Goal: Transaction & Acquisition: Download file/media

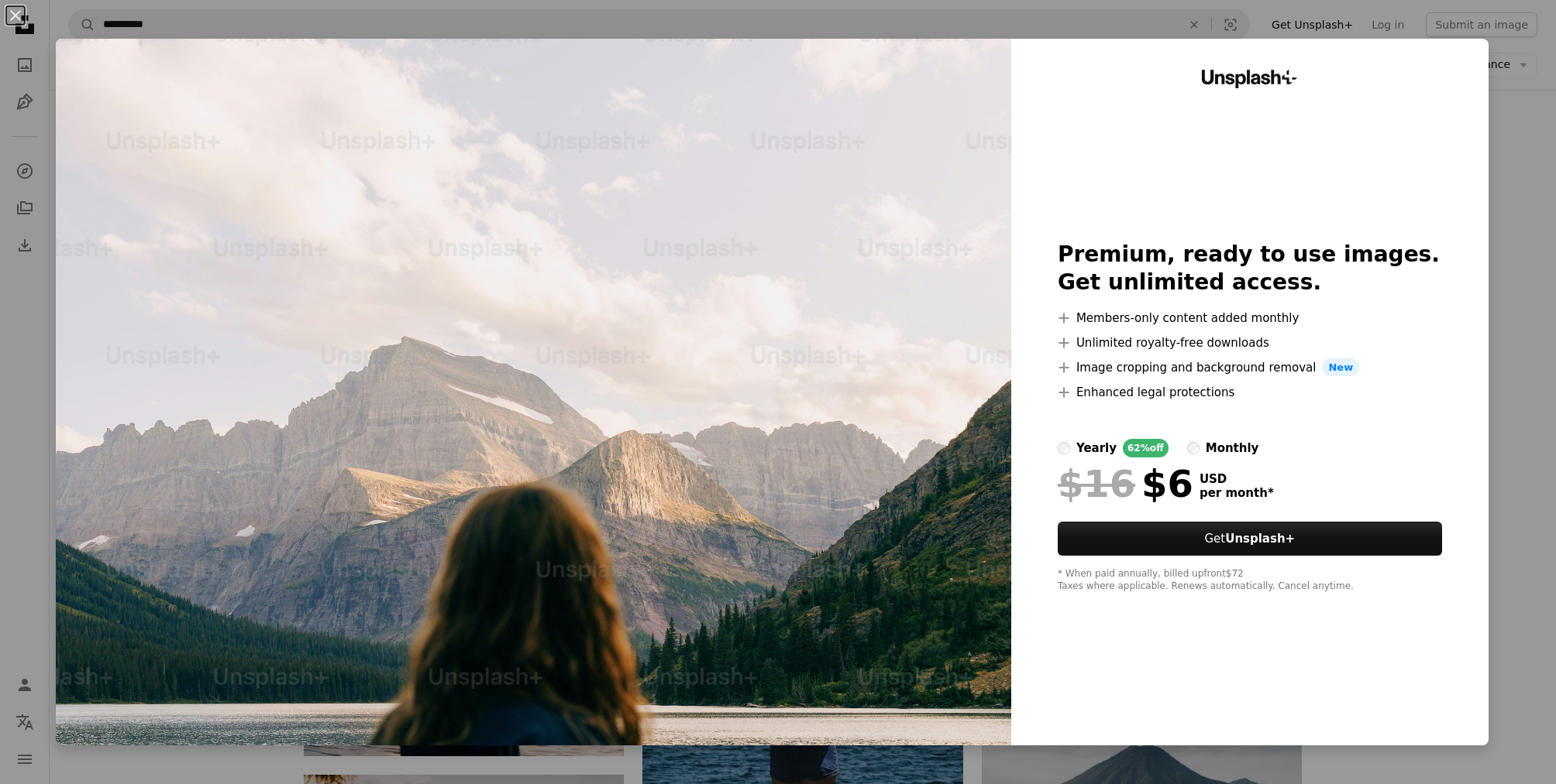
click at [1534, 303] on div "An X shape Unsplash+ Premium, ready to use images. Get unlimited access. A plus…" at bounding box center [778, 392] width 1556 height 784
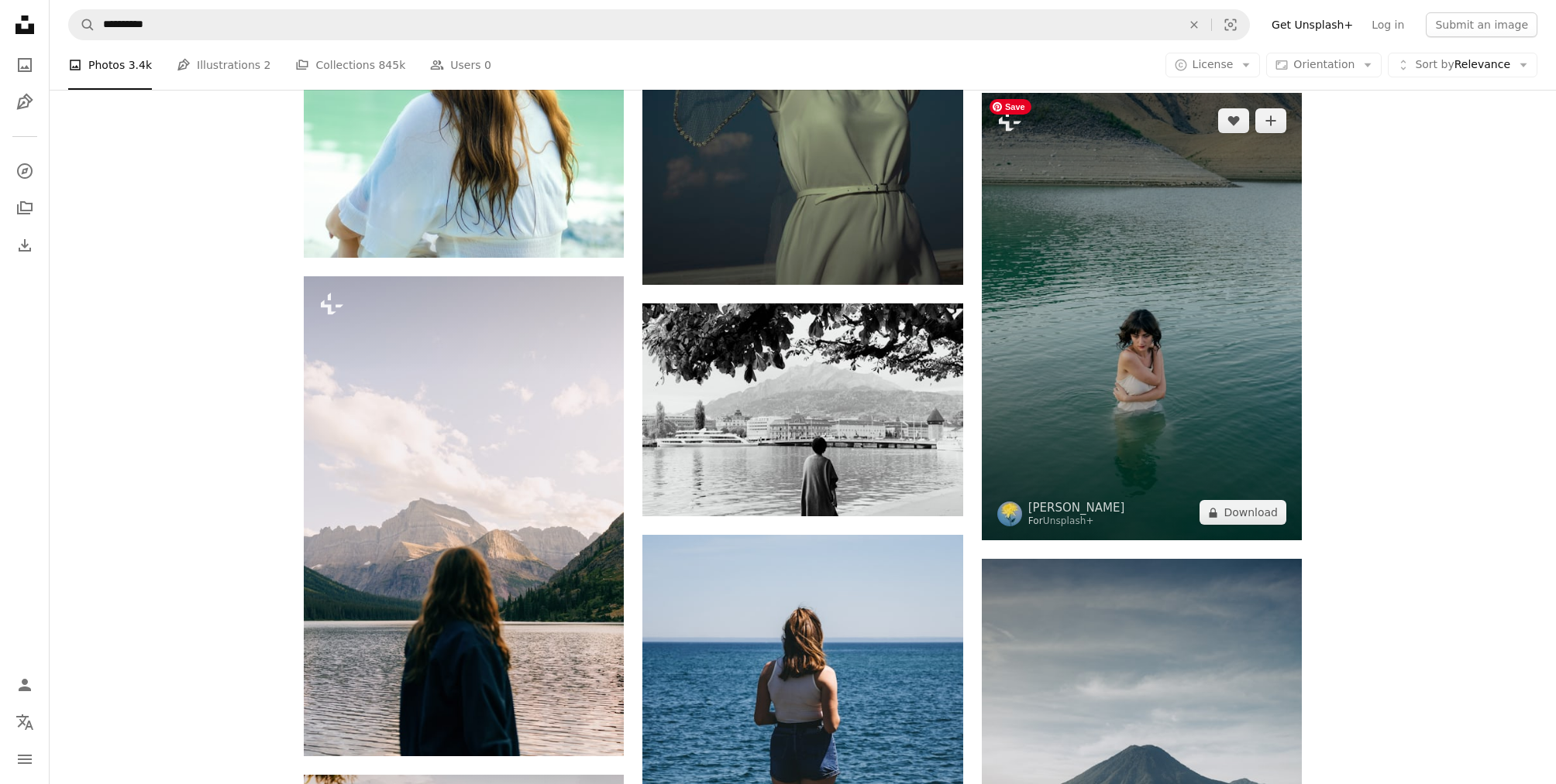
scroll to position [1016, 0]
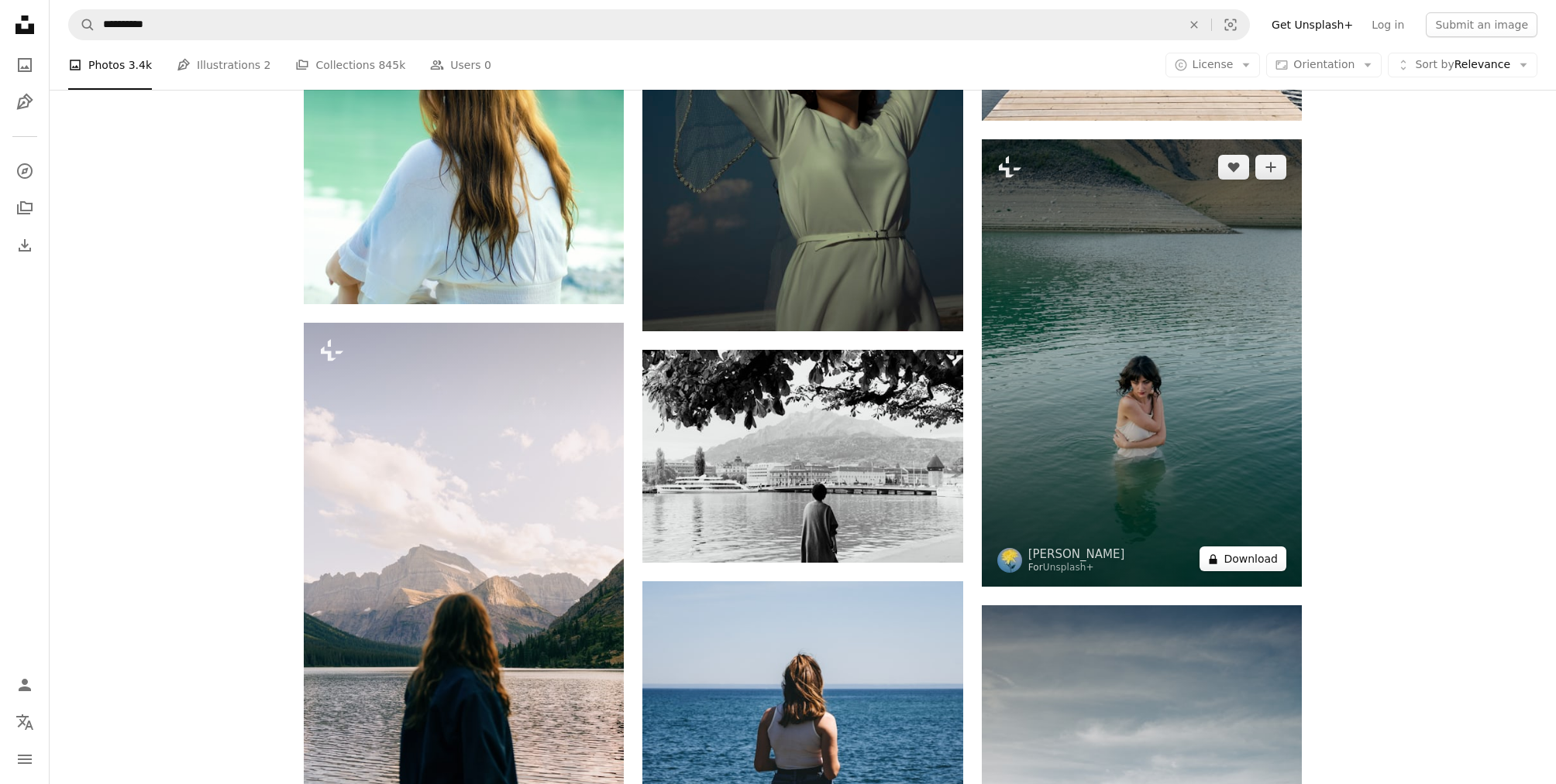
click at [1240, 556] on button "A lock Download" at bounding box center [1242, 559] width 86 height 25
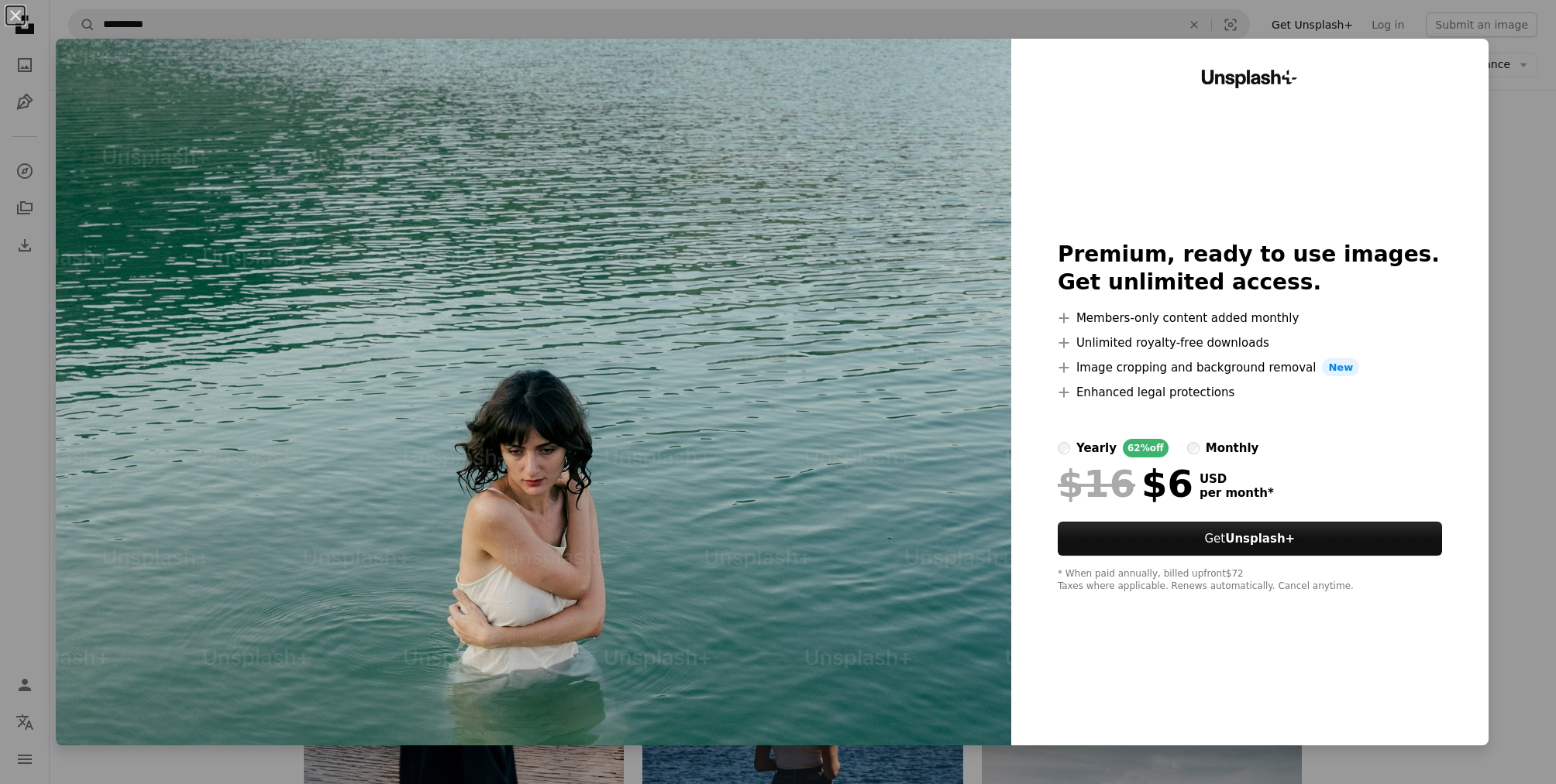
click at [1528, 351] on div "An X shape Unsplash+ Premium, ready to use images. Get unlimited access. A plus…" at bounding box center [778, 392] width 1556 height 784
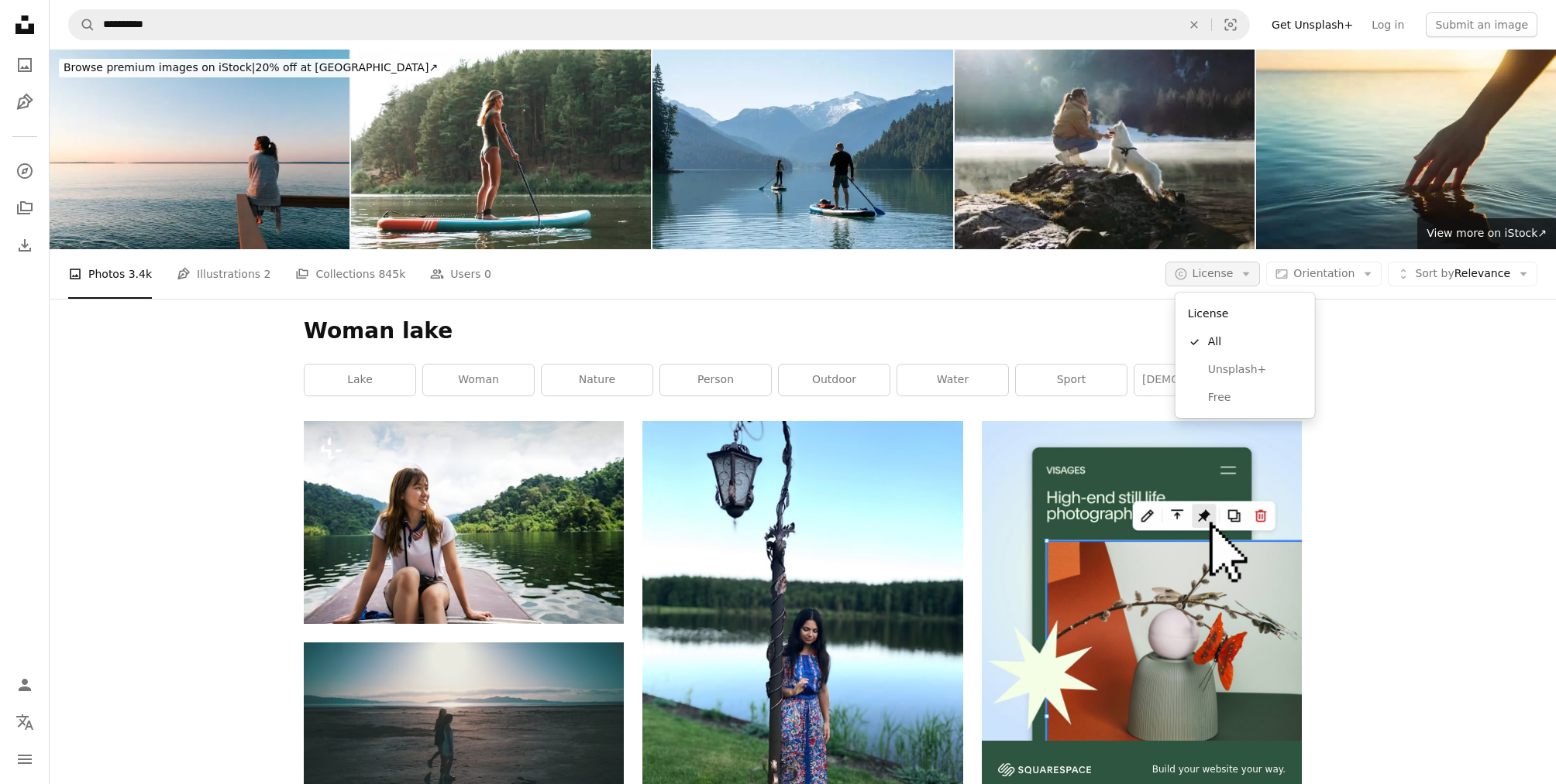
click at [1247, 274] on icon "Arrow down" at bounding box center [1245, 274] width 14 height 14
click at [1228, 393] on span "Free" at bounding box center [1254, 398] width 94 height 16
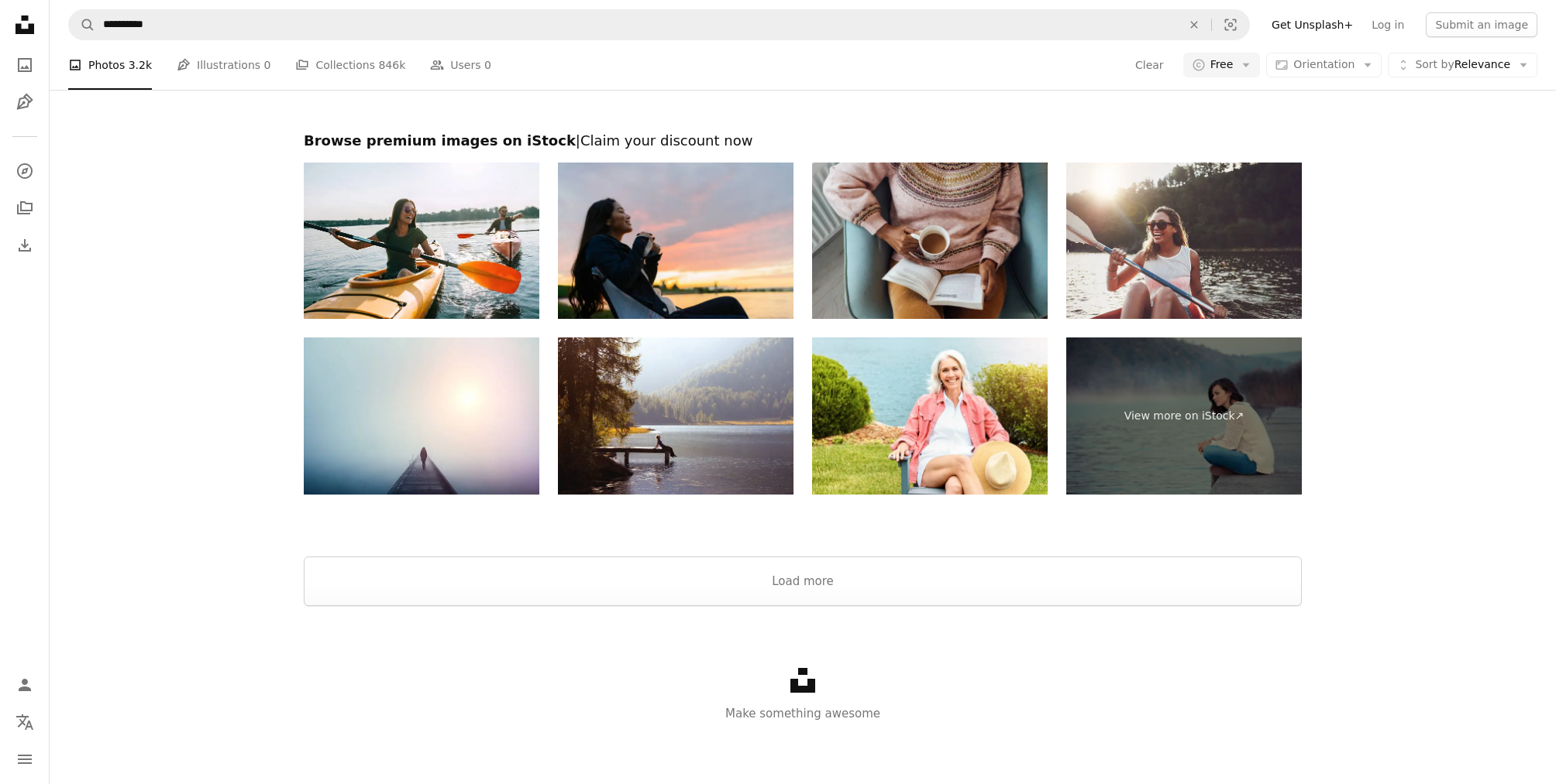
scroll to position [3106, 0]
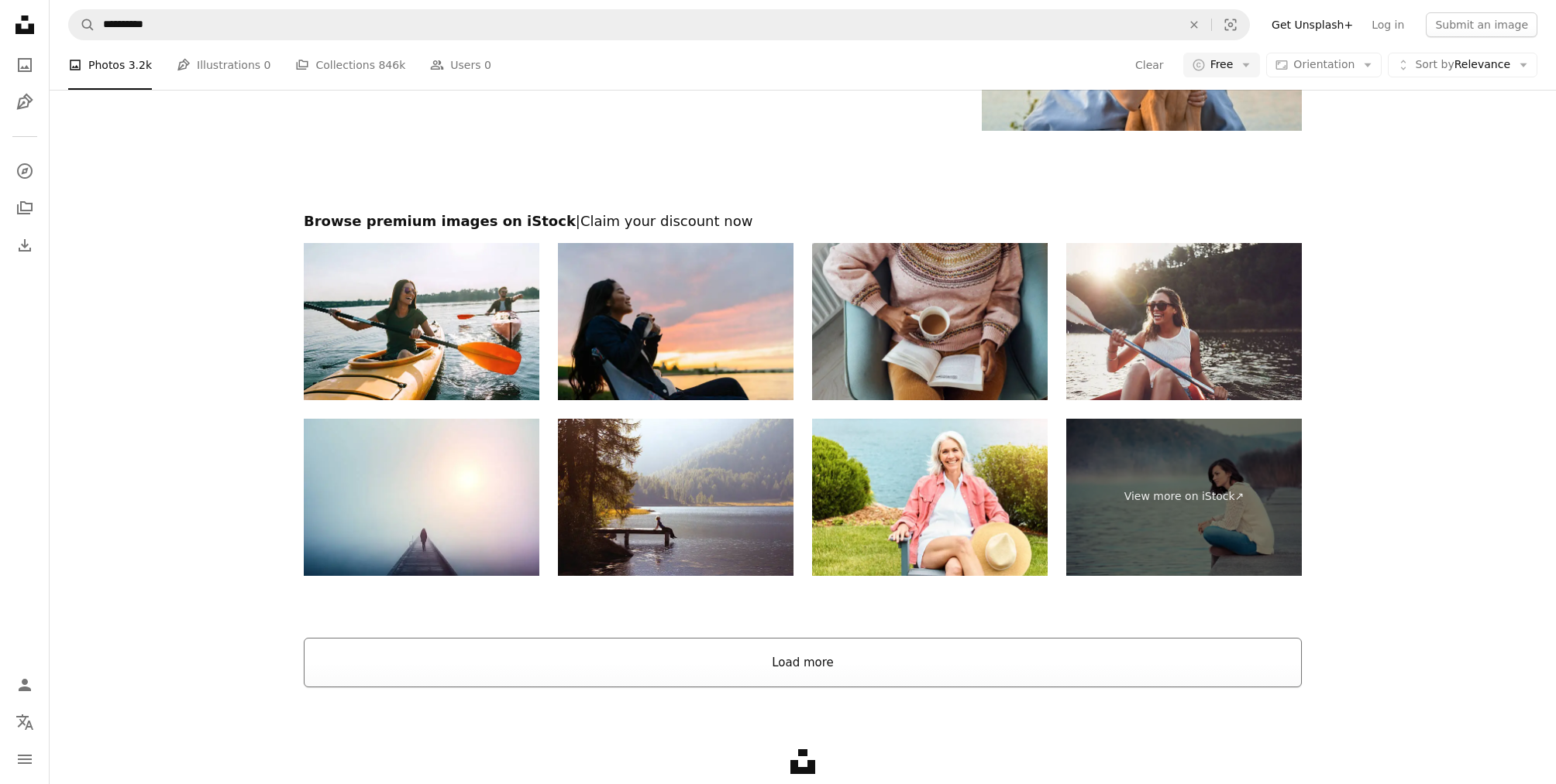
click at [944, 678] on button "Load more" at bounding box center [802, 663] width 998 height 50
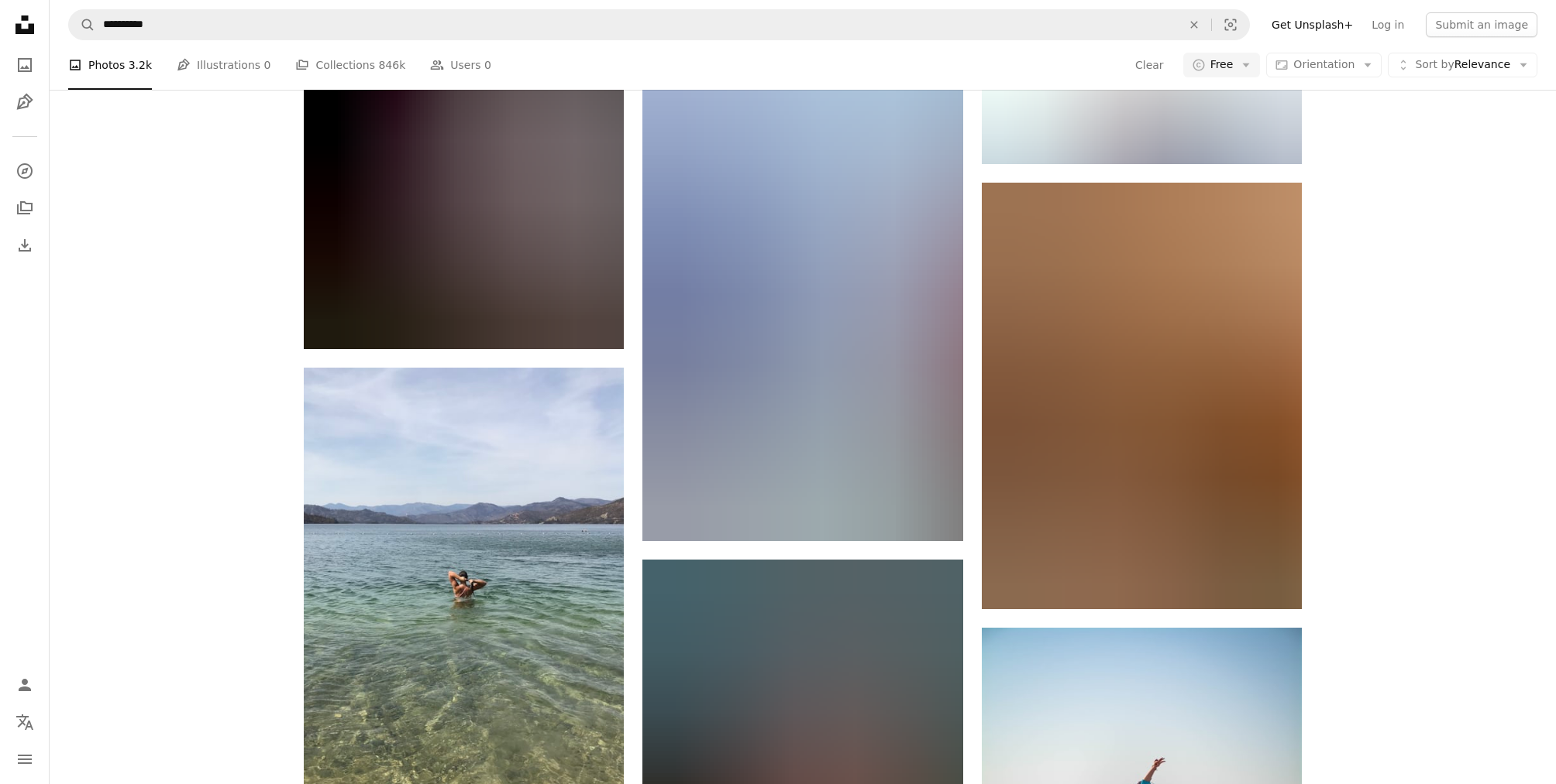
scroll to position [5469, 0]
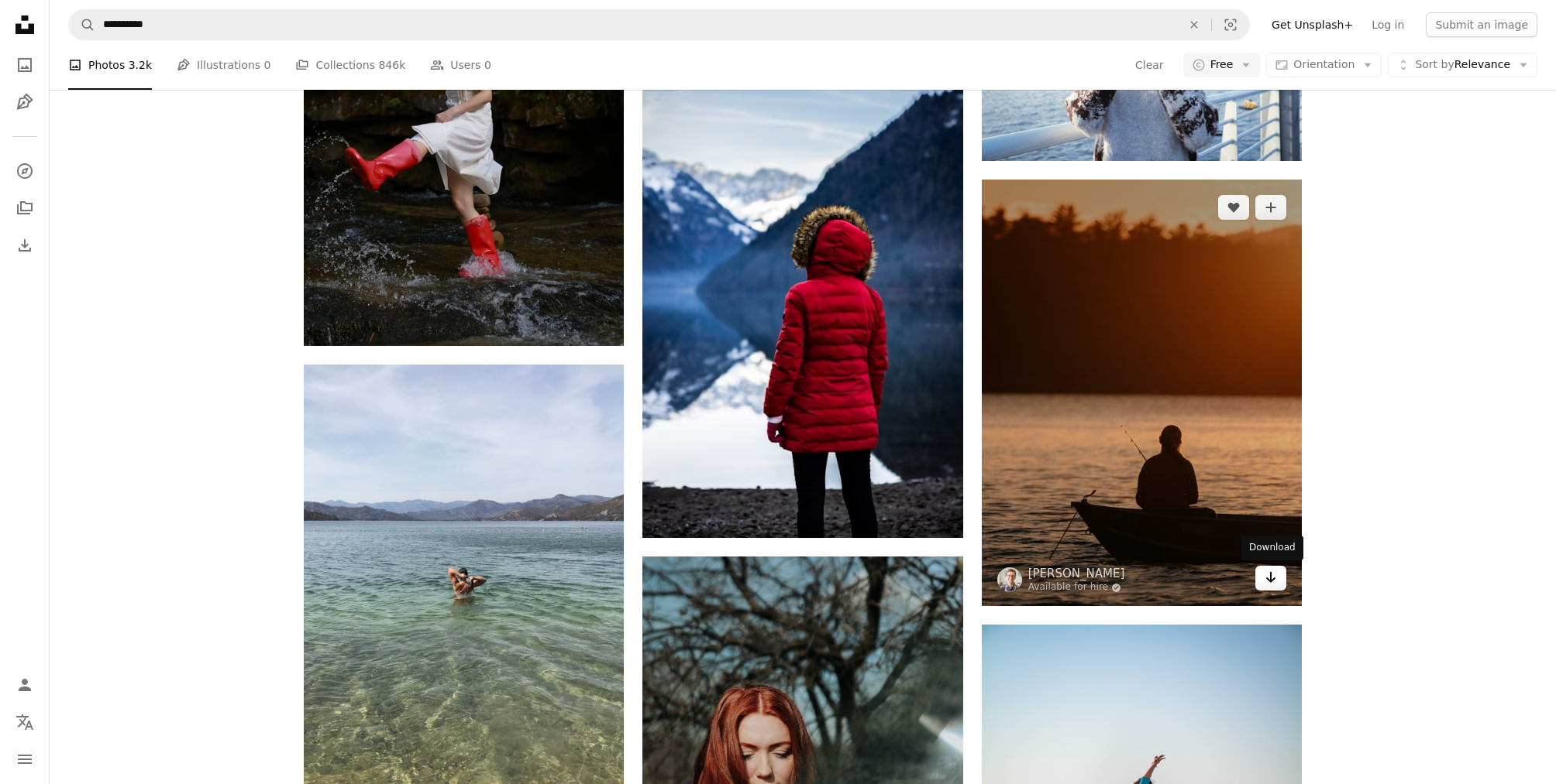
click at [1274, 586] on icon "Arrow pointing down" at bounding box center [1270, 578] width 12 height 19
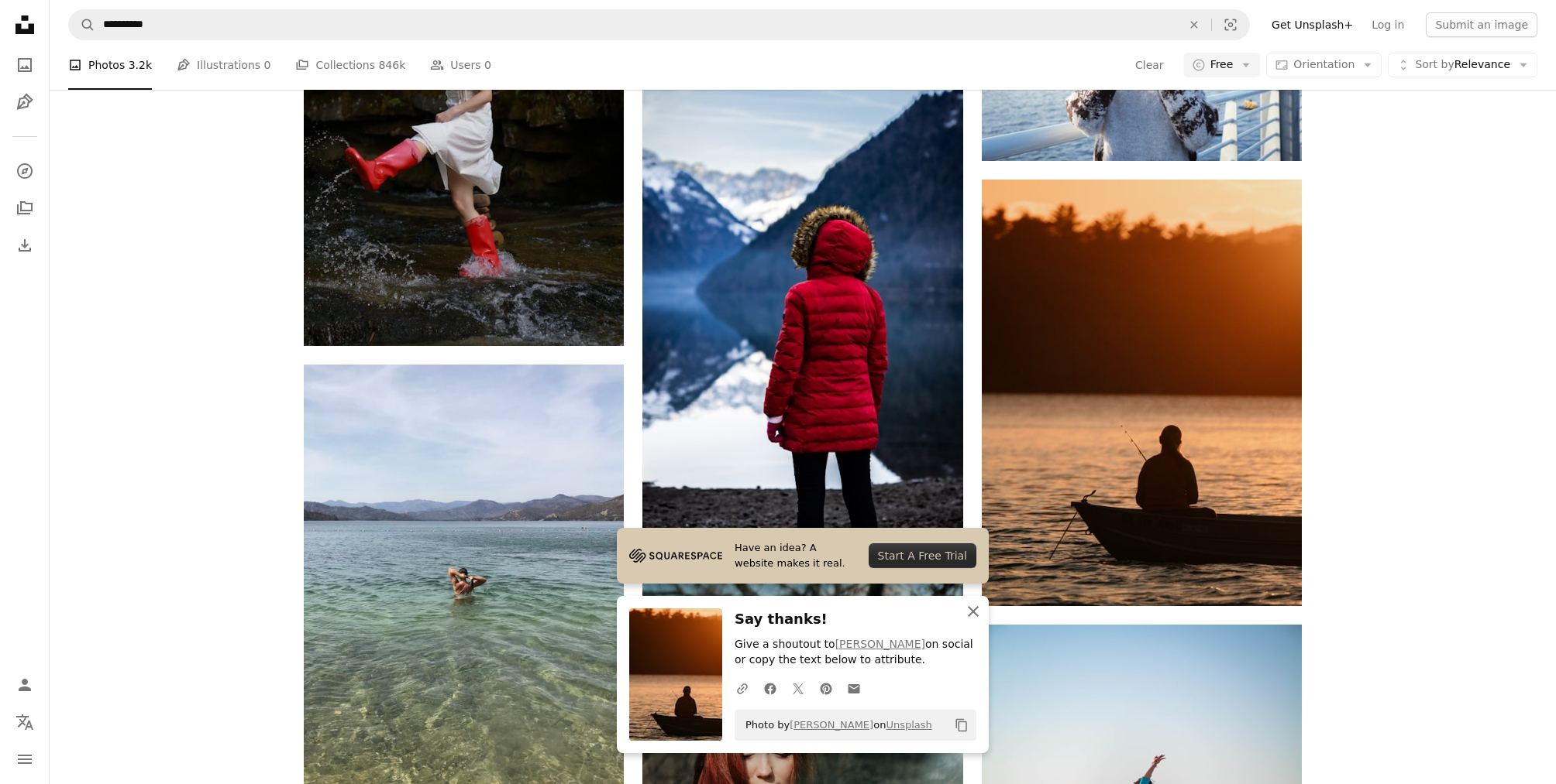
click at [972, 615] on icon "An X shape" at bounding box center [973, 611] width 19 height 19
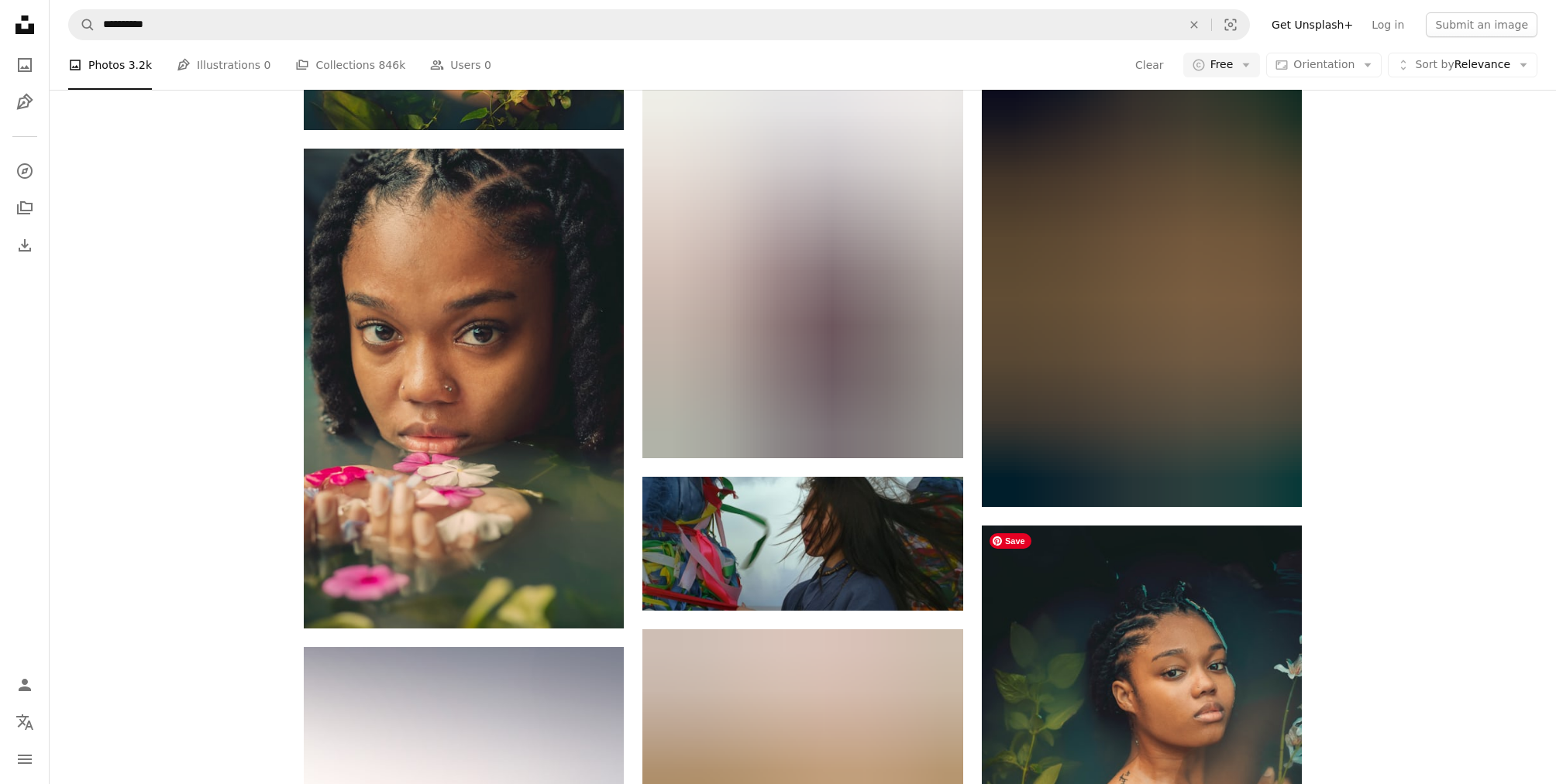
scroll to position [10385, 0]
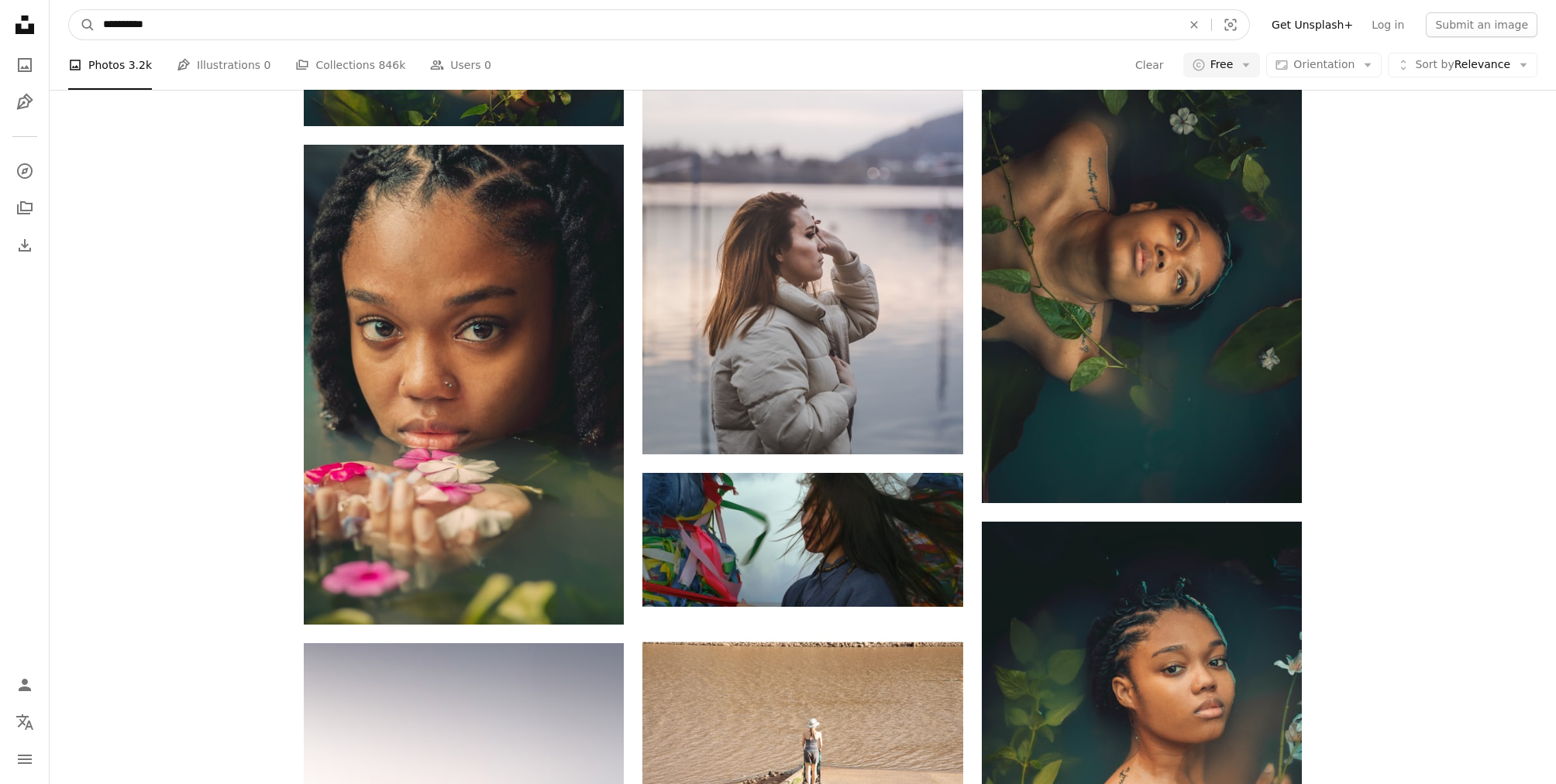
click at [251, 27] on input "**********" at bounding box center [636, 25] width 1081 height 30
type input "**********"
click at [69, 10] on button "A magnifying glass" at bounding box center [81, 25] width 27 height 30
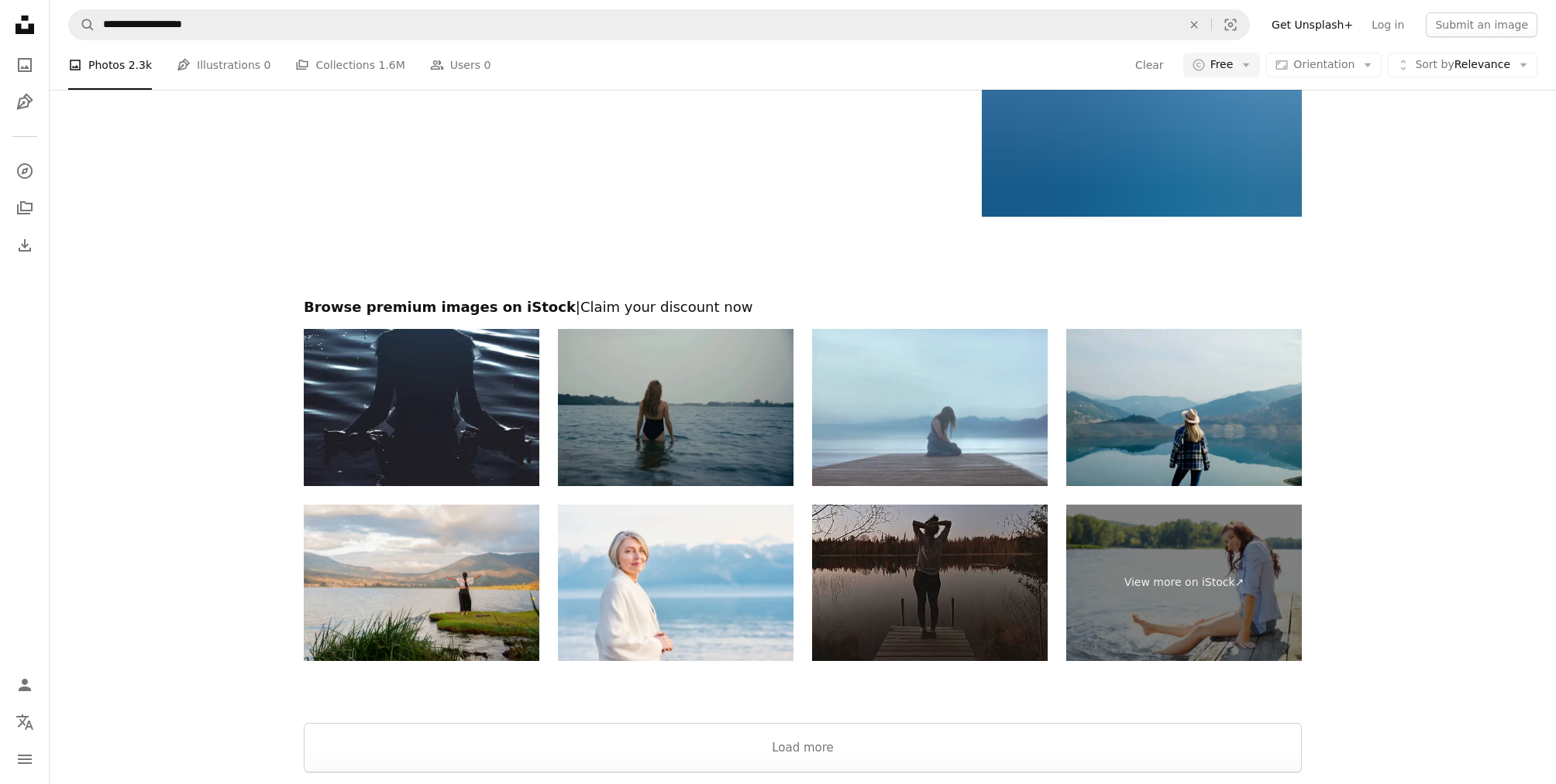
scroll to position [3388, 0]
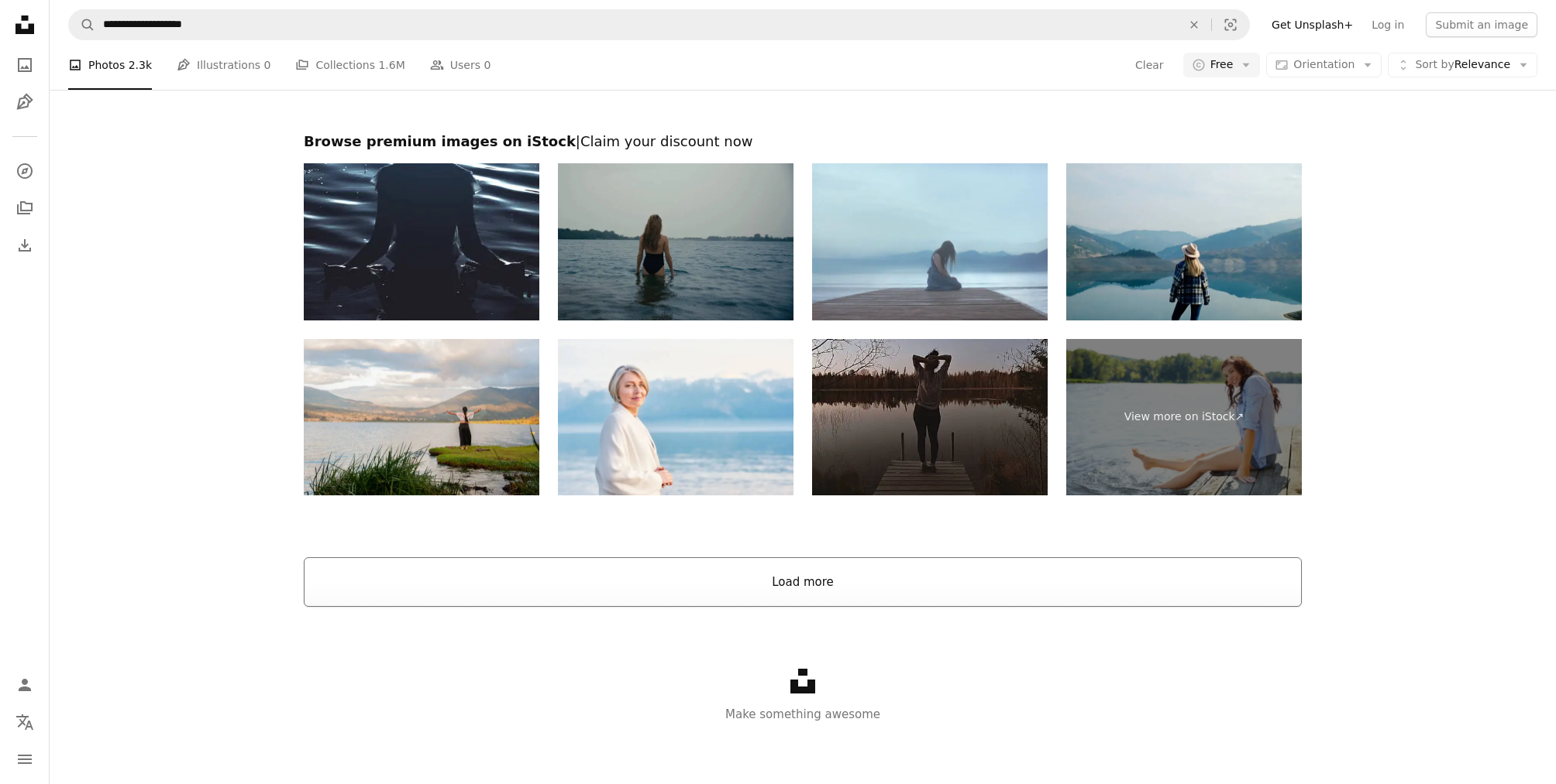
click at [866, 568] on button "Load more" at bounding box center [802, 583] width 998 height 50
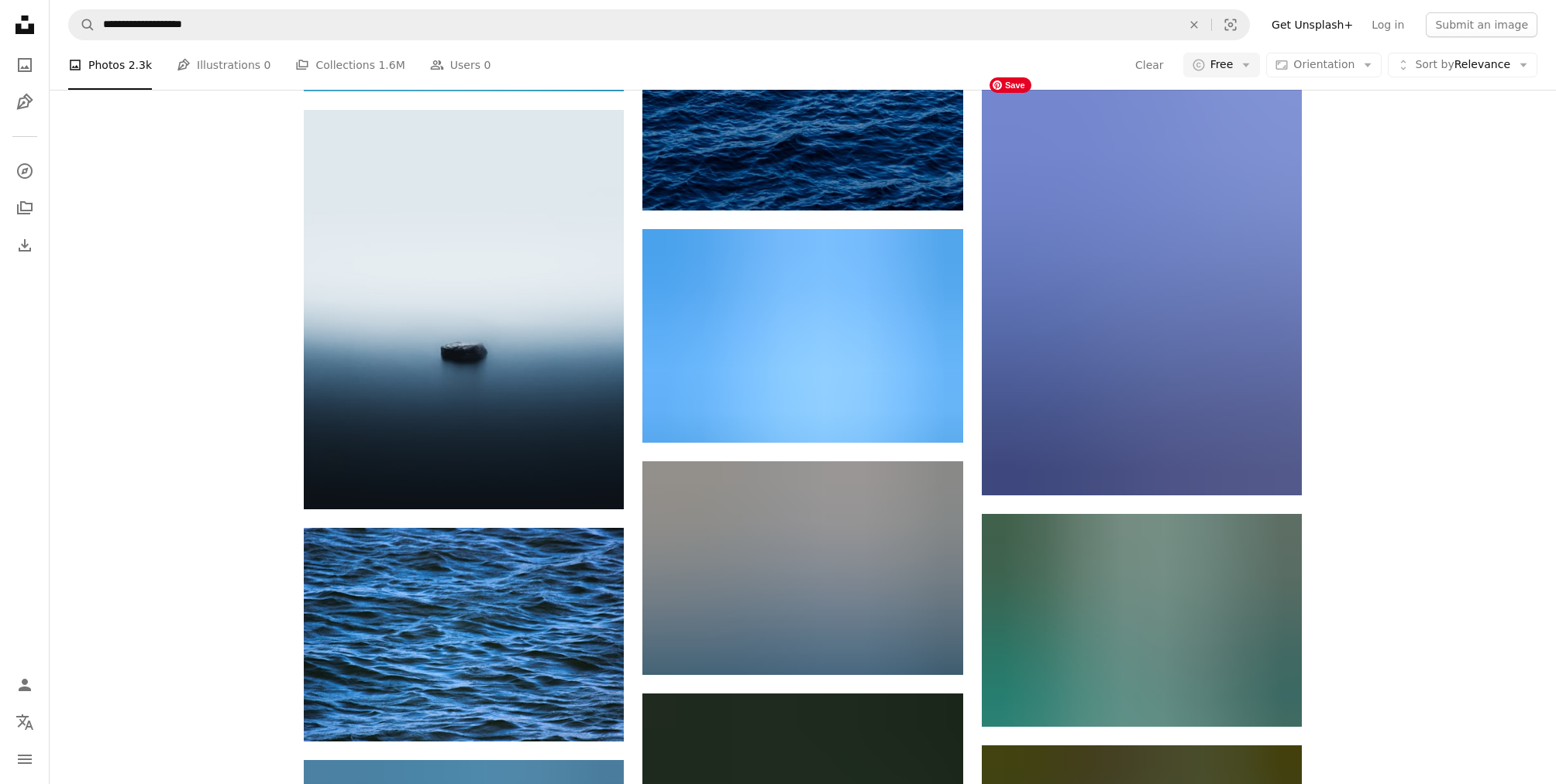
scroll to position [16416, 0]
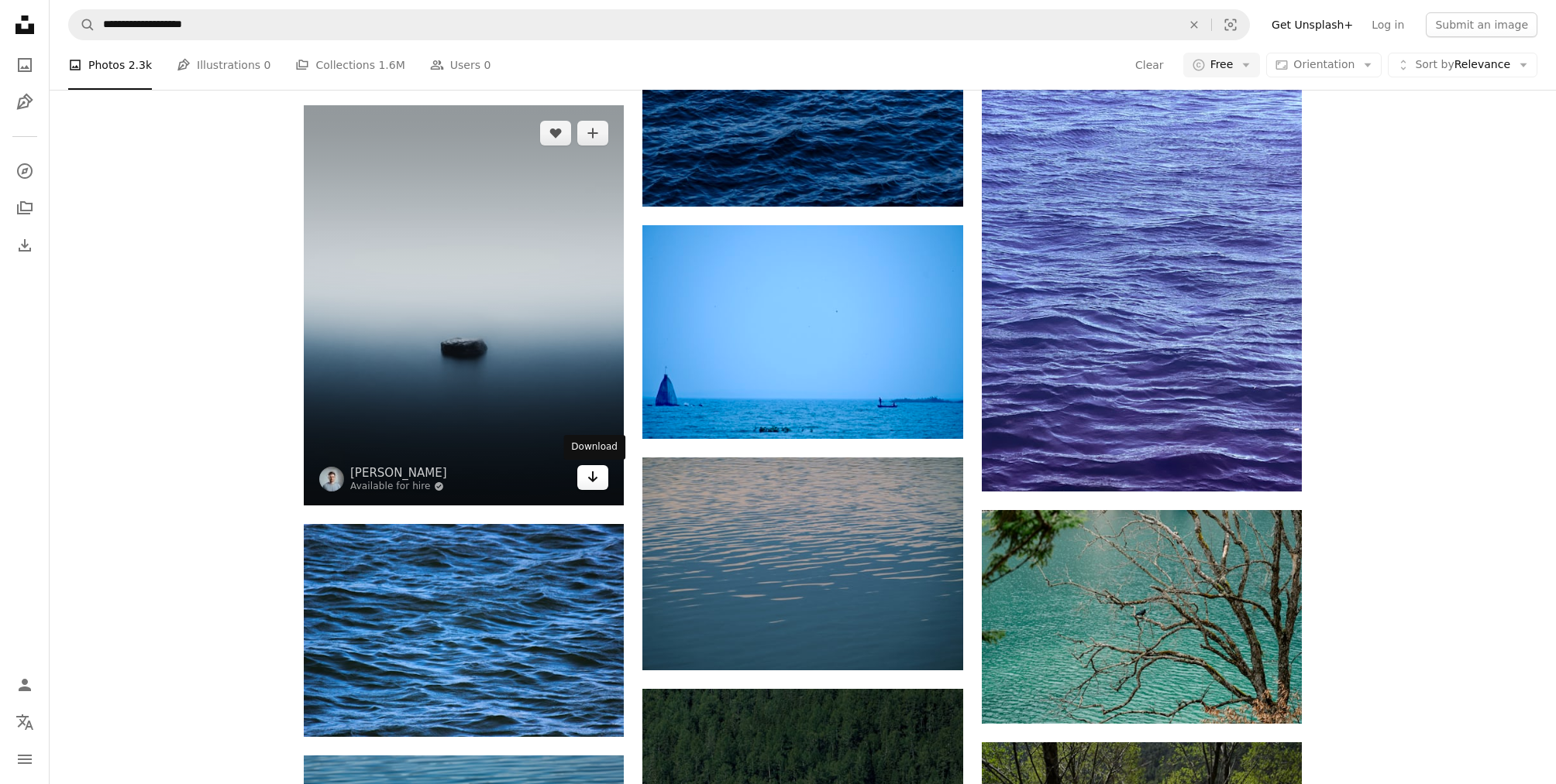
click at [585, 473] on link "Arrow pointing down" at bounding box center [592, 477] width 31 height 25
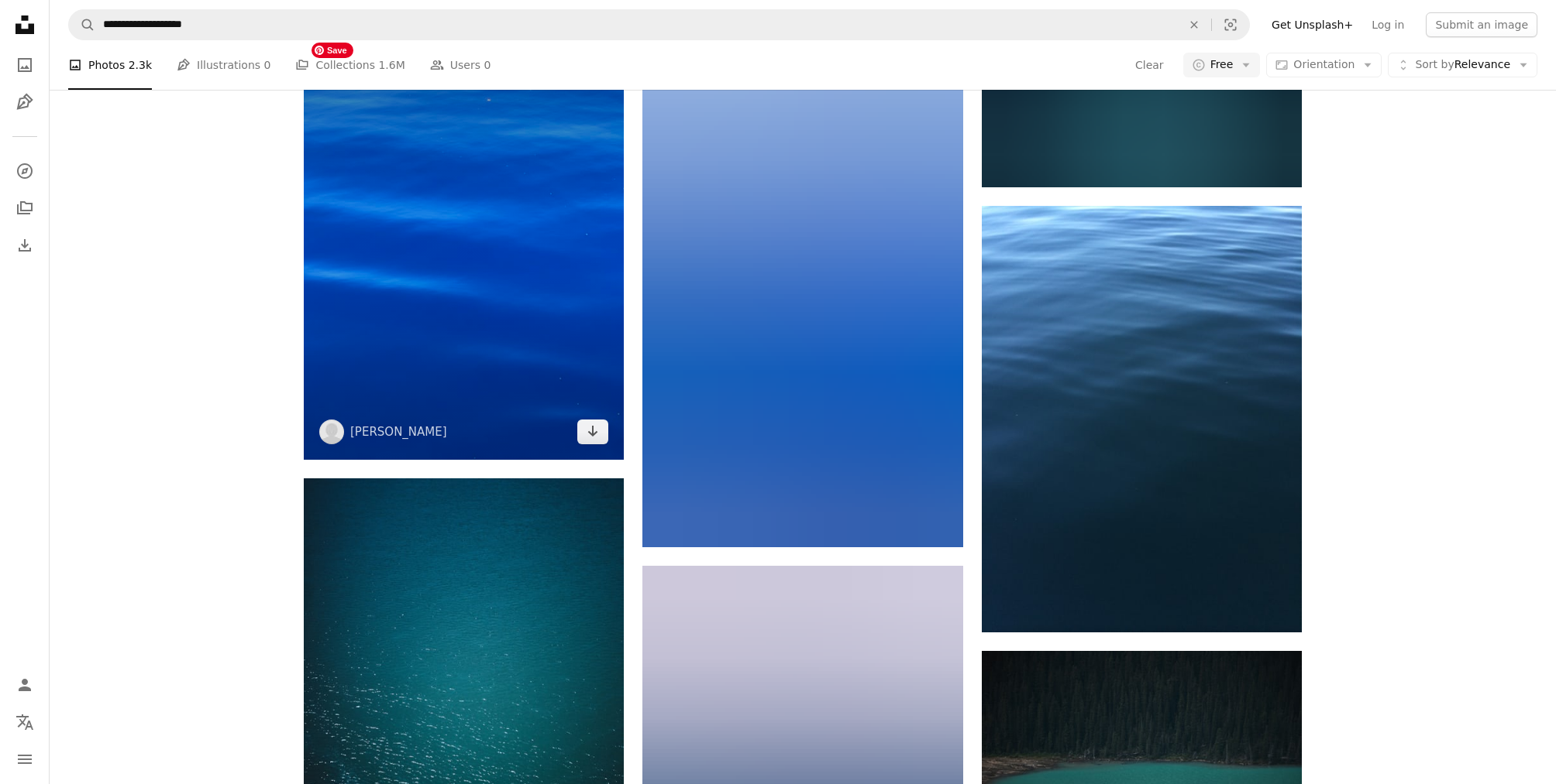
scroll to position [20700, 0]
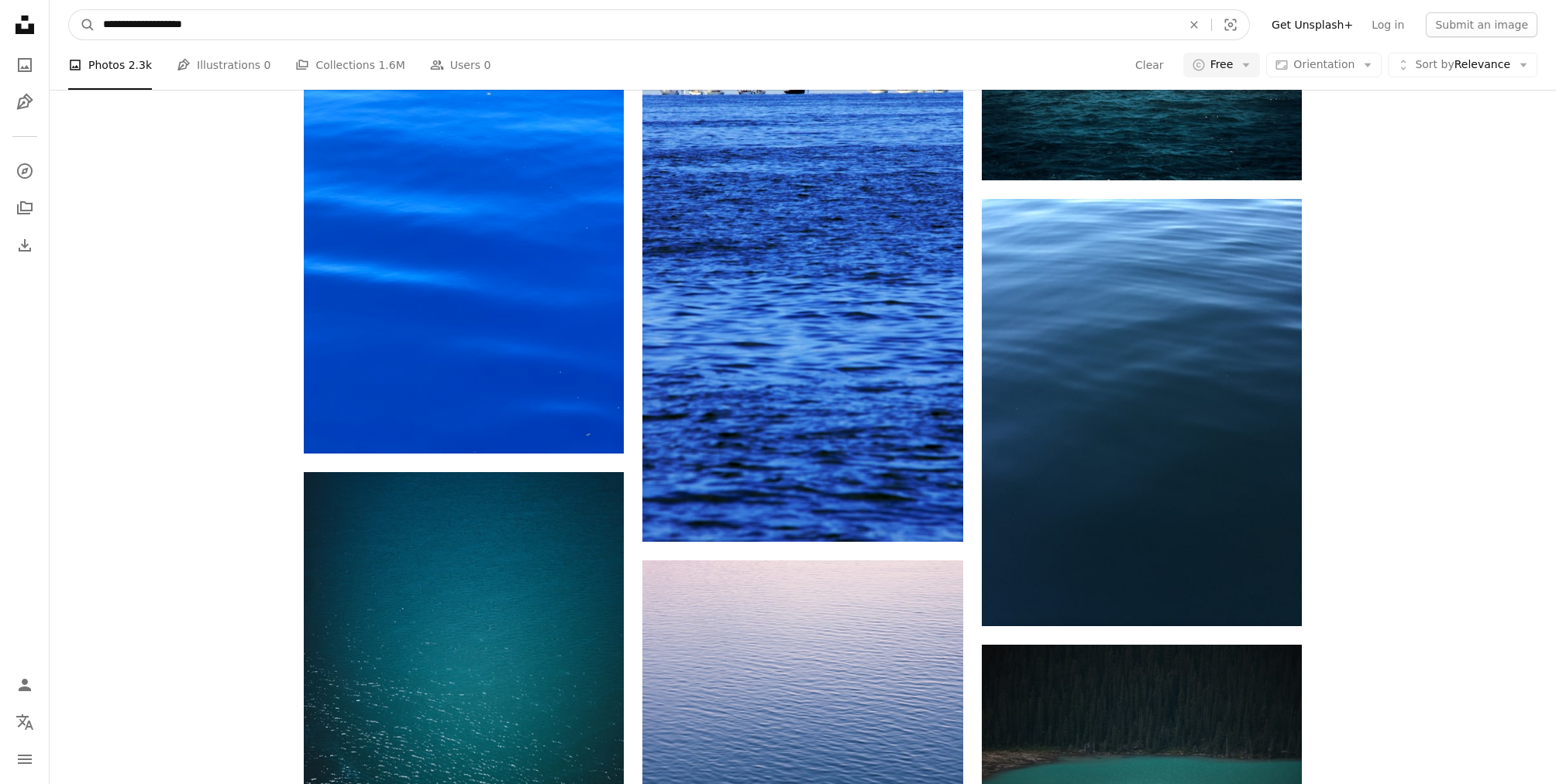
click at [205, 24] on input "**********" at bounding box center [636, 25] width 1081 height 30
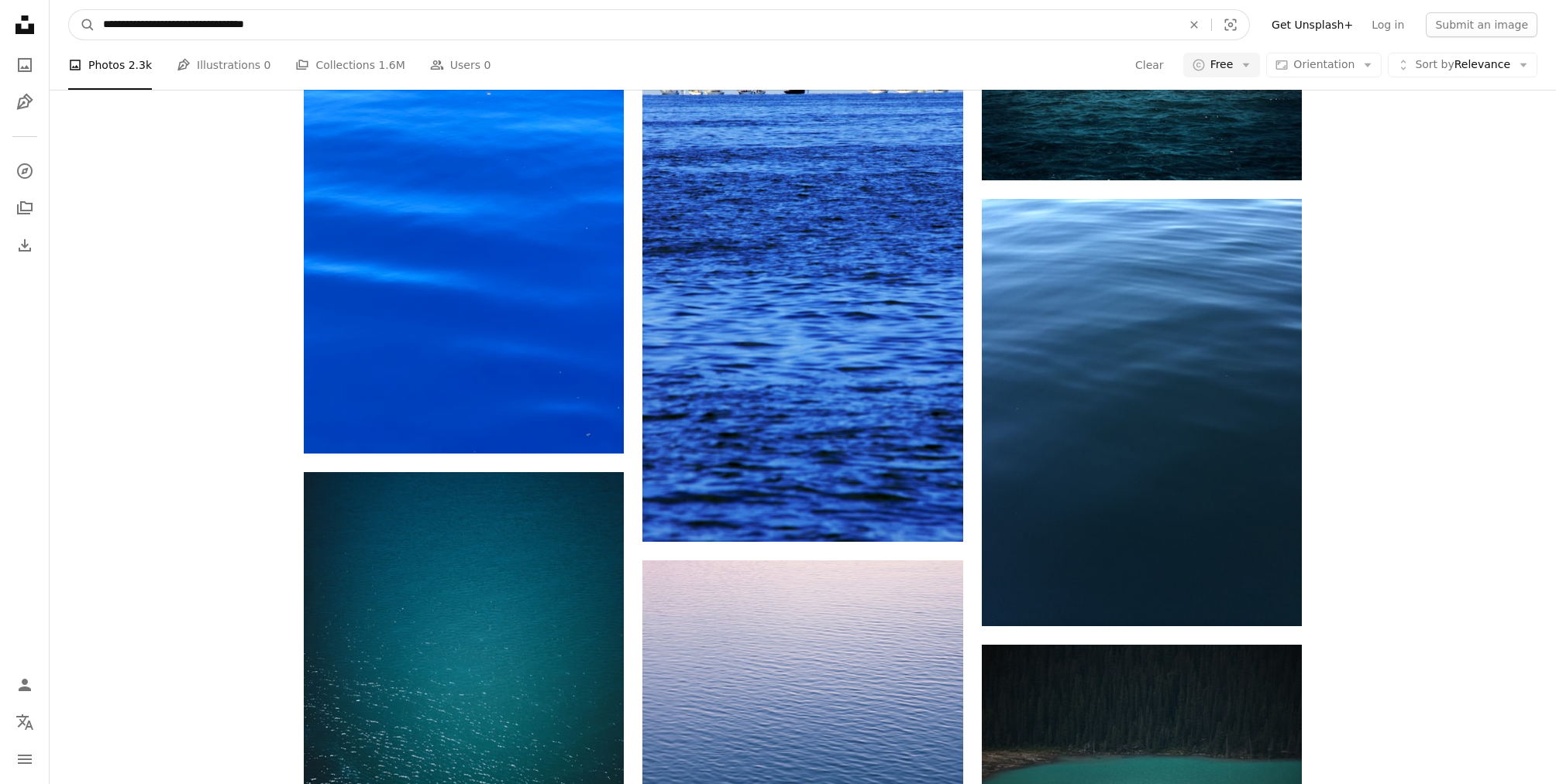
type input "**********"
click button "A magnifying glass" at bounding box center [81, 25] width 27 height 30
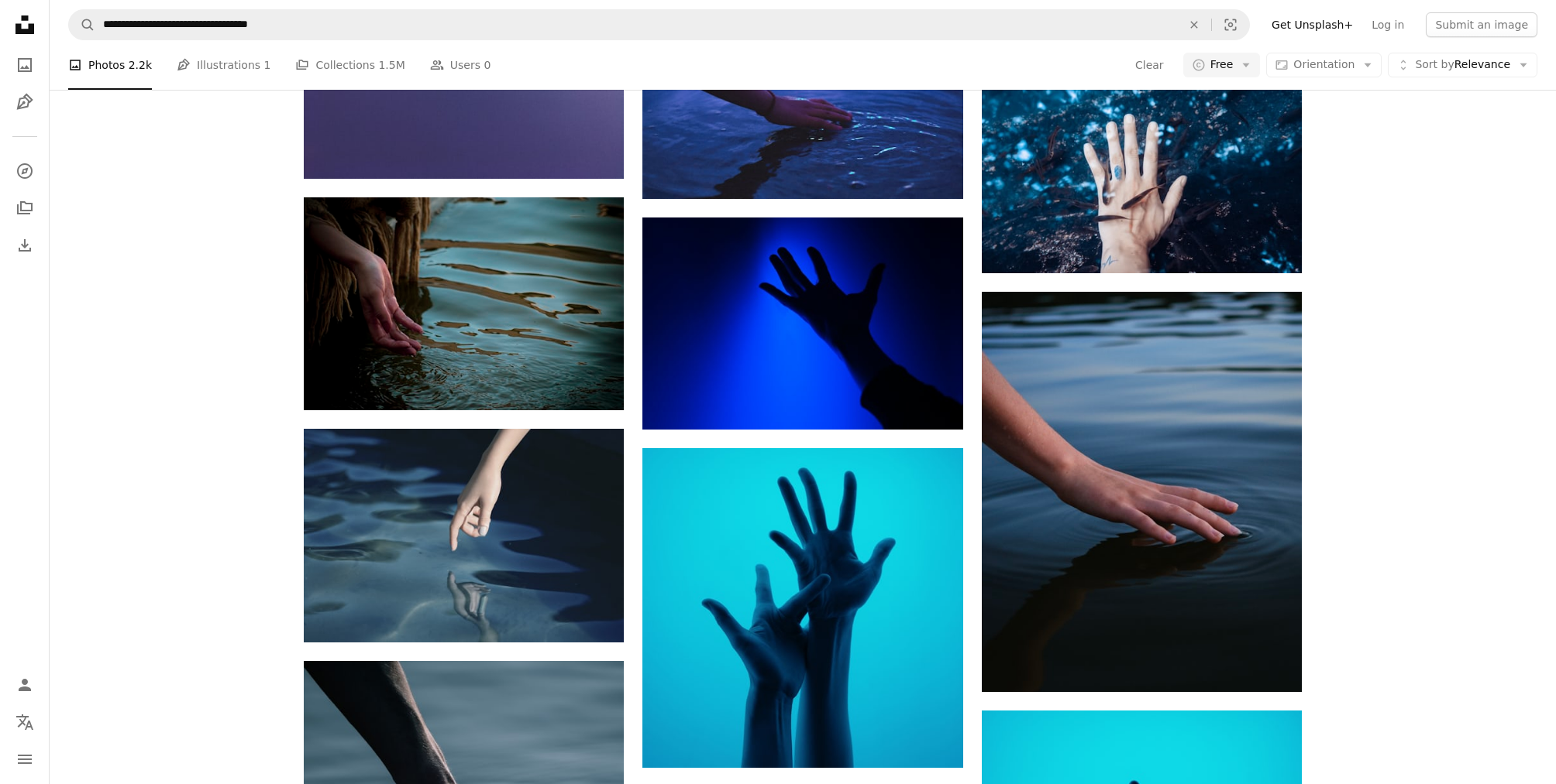
scroll to position [1248, 0]
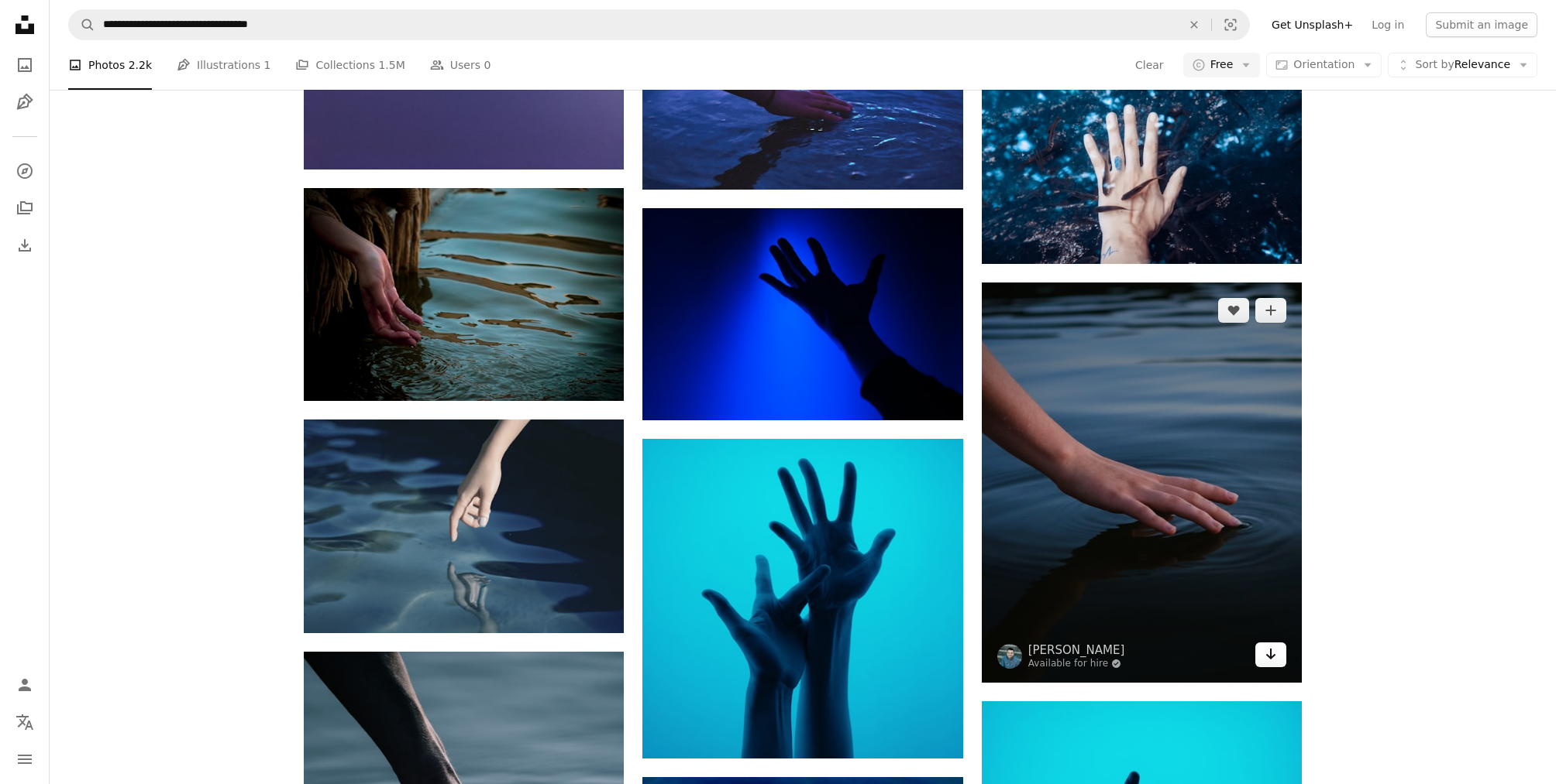
click at [1270, 650] on icon "Download" at bounding box center [1271, 654] width 10 height 11
